Goal: Information Seeking & Learning: Learn about a topic

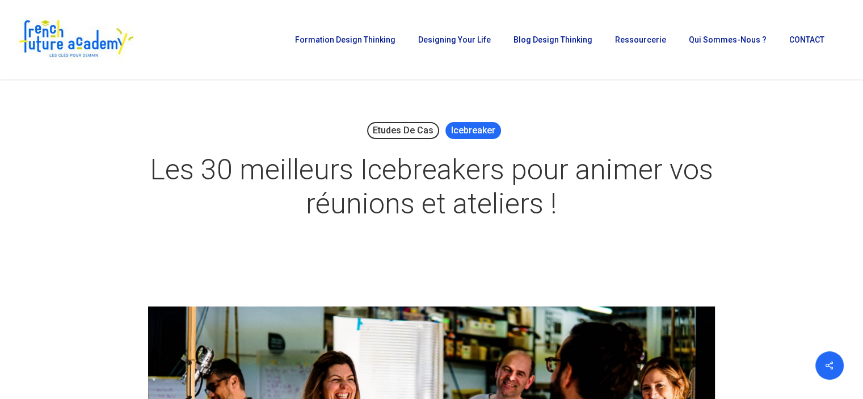
click at [470, 133] on link "Icebreaker" at bounding box center [473, 130] width 56 height 17
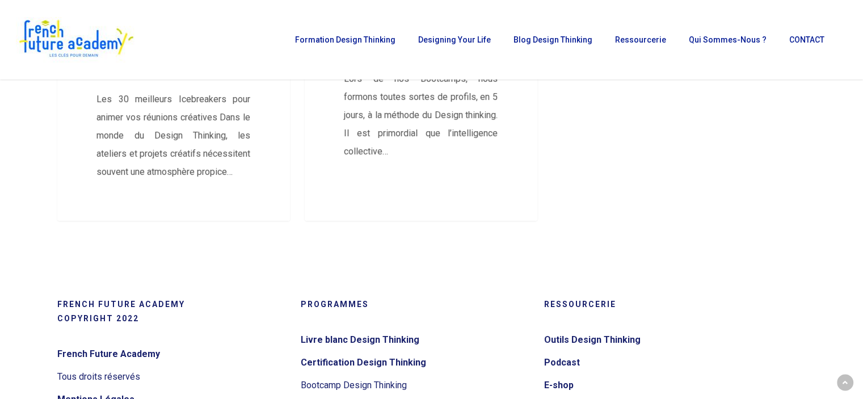
scroll to position [397, 0]
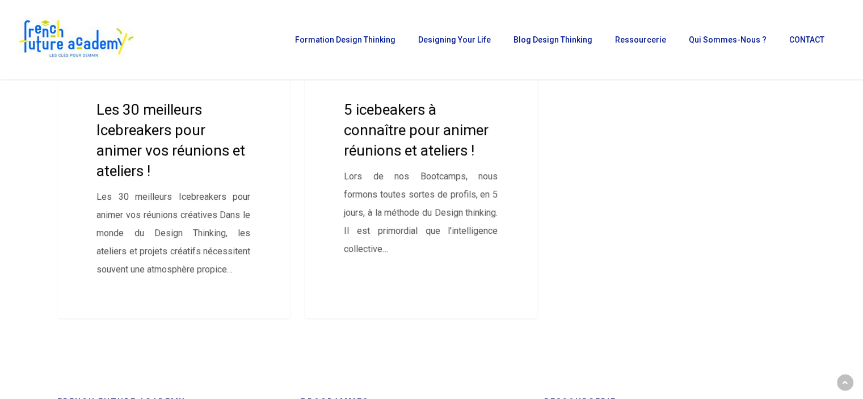
click at [381, 138] on link "5 icebeakers à connaître pour animer réunions et ateliers !" at bounding box center [421, 110] width 233 height 415
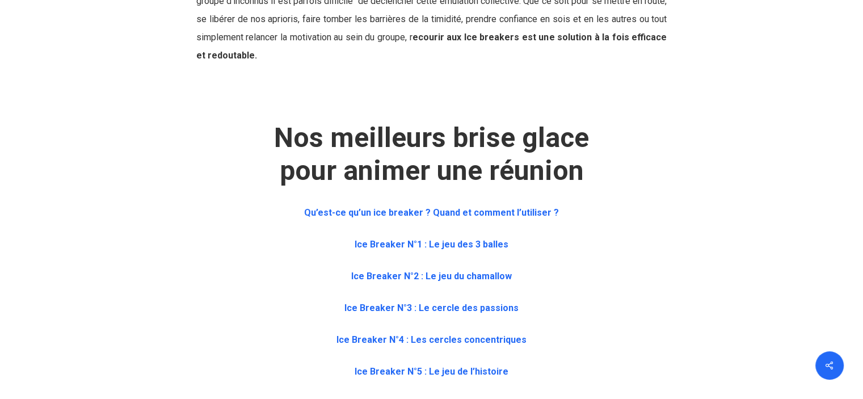
scroll to position [510, 0]
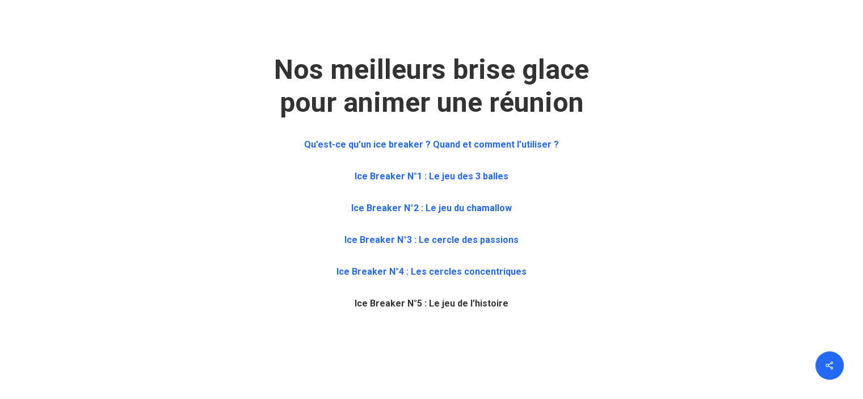
click at [470, 302] on strong "Ice Breaker N°5 : Le jeu de l’histoire" at bounding box center [431, 303] width 154 height 11
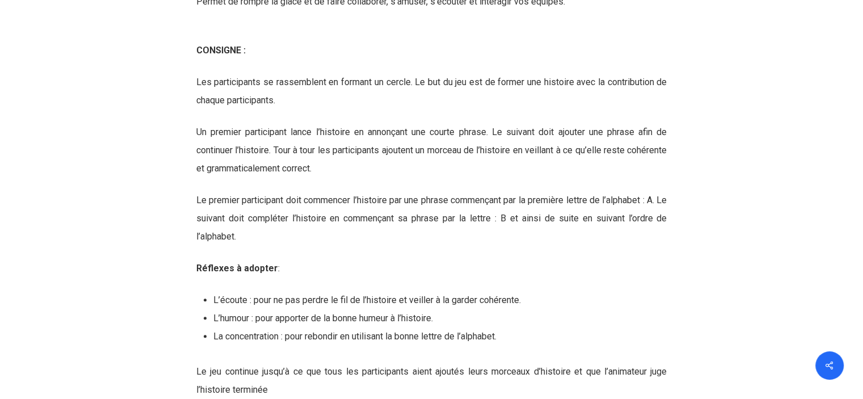
scroll to position [4963, 0]
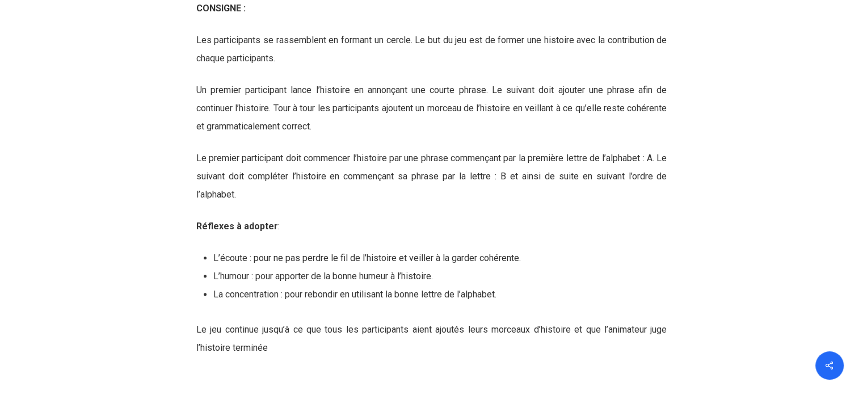
drag, startPoint x: 196, startPoint y: 11, endPoint x: 298, endPoint y: 200, distance: 214.7
click at [298, 200] on div "CONSIGNE : Les participants se rassemblent en formant un cercle. Le but du jeu …" at bounding box center [431, 177] width 471 height 357
copy div "CONSIGNE : Les participants se rassemblent en formant un cercle. Le but du jeu …"
